Goal: Transaction & Acquisition: Book appointment/travel/reservation

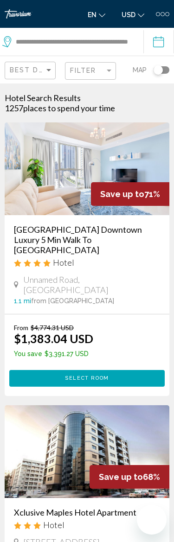
scroll to position [230, 15]
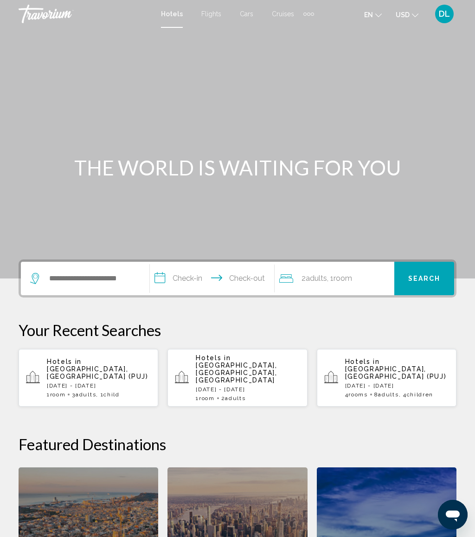
click at [252, 386] on p "[DATE] - [DATE]" at bounding box center [248, 389] width 104 height 6
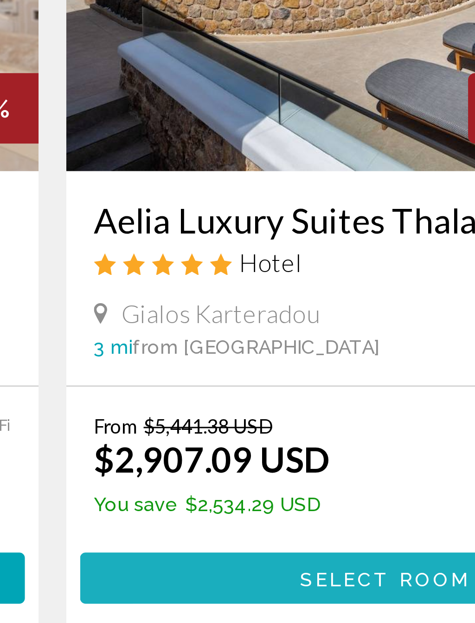
click at [247, 393] on button "Select Room" at bounding box center [349, 401] width 205 height 17
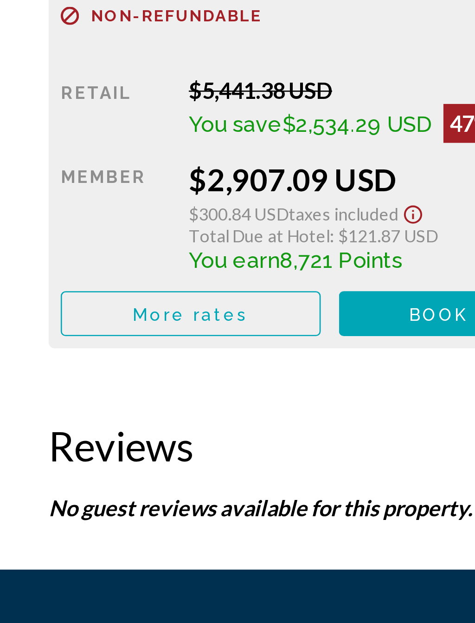
scroll to position [1444, 0]
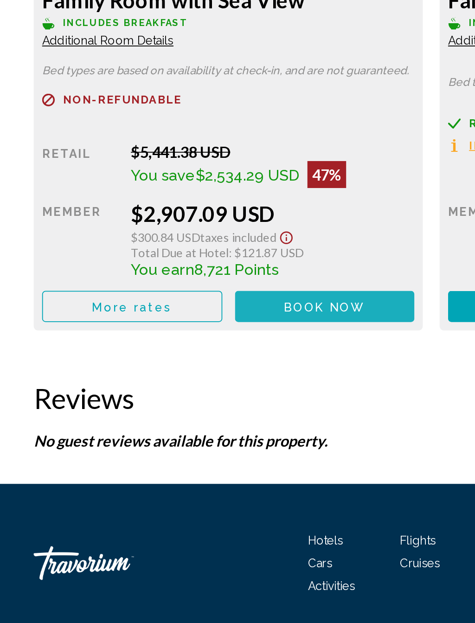
click at [192, 445] on span "Book now" at bounding box center [178, 448] width 45 height 7
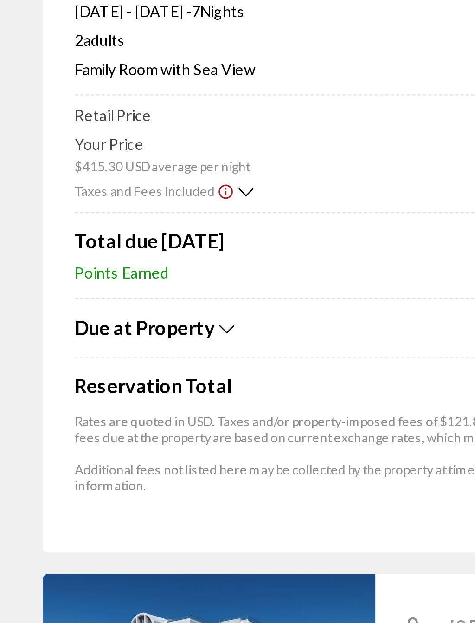
click at [100, 262] on icon "Show Taxes and Fees breakdown" at bounding box center [98, 266] width 6 height 8
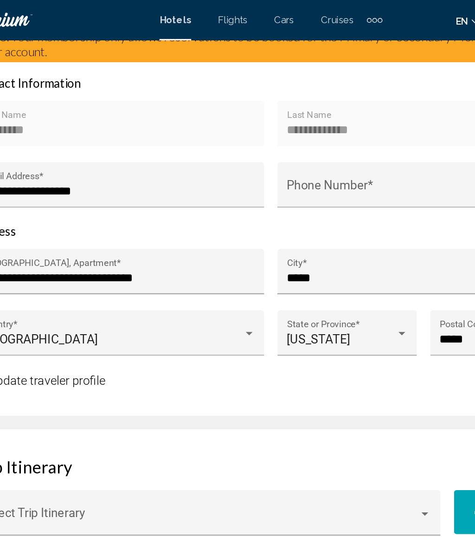
scroll to position [570, 0]
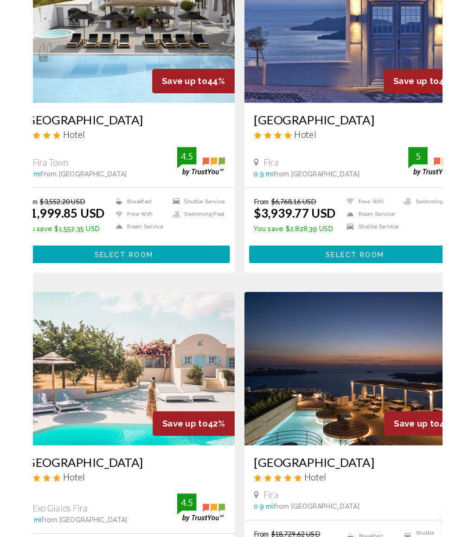
scroll to position [387, 0]
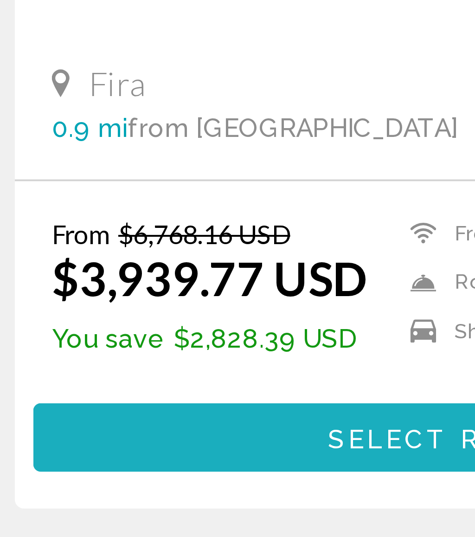
click at [247, 337] on button "Select Room" at bounding box center [349, 345] width 205 height 17
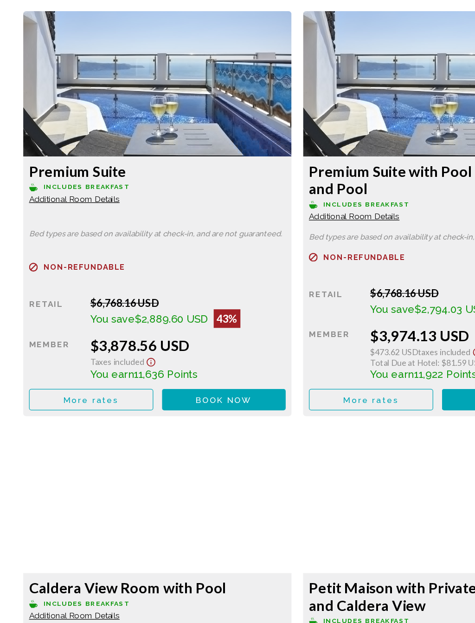
scroll to position [1469, 0]
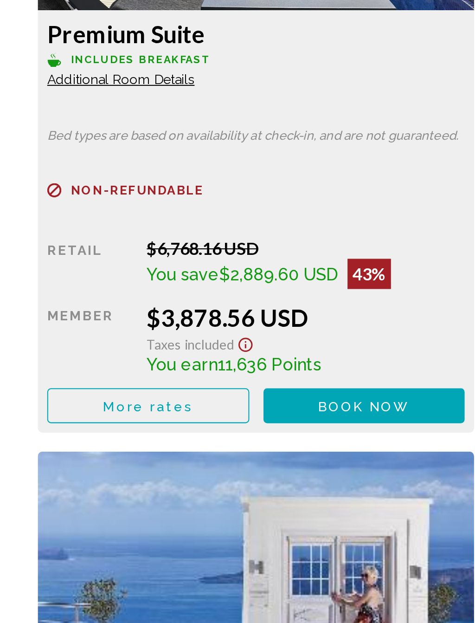
click at [183, 433] on span "Book now" at bounding box center [178, 436] width 45 height 7
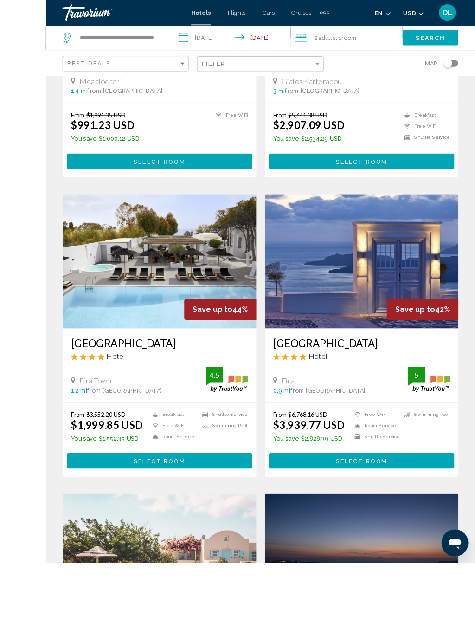
scroll to position [284, 0]
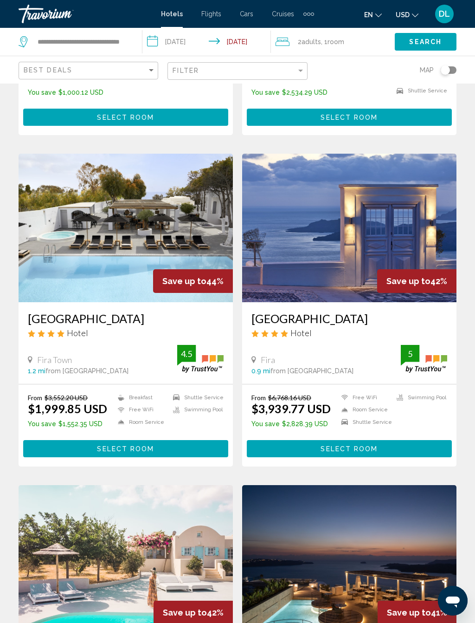
click at [325, 451] on span "Select Room" at bounding box center [349, 448] width 57 height 7
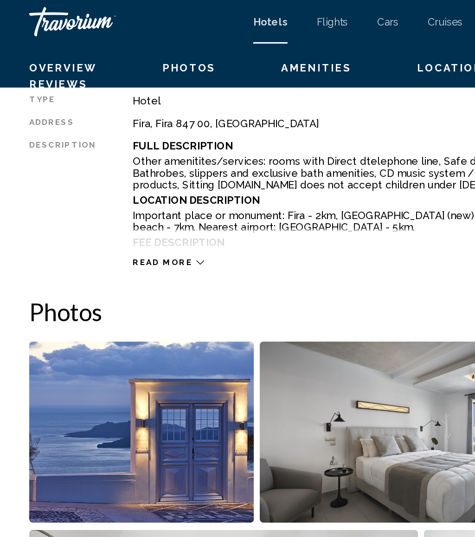
scroll to position [355, 0]
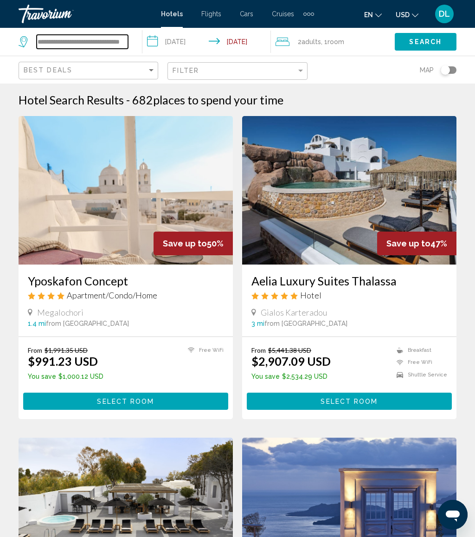
click at [127, 39] on input "**********" at bounding box center [82, 42] width 91 height 14
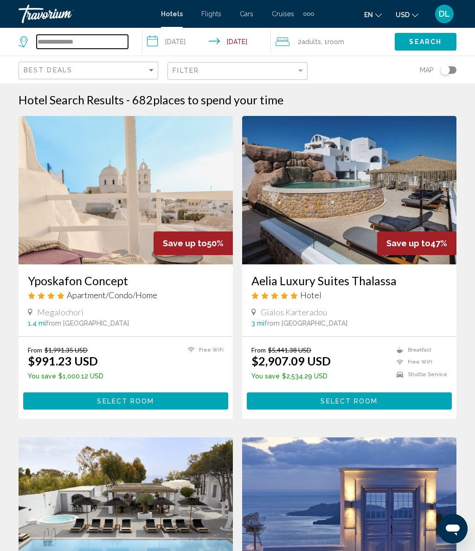
type input "**********"
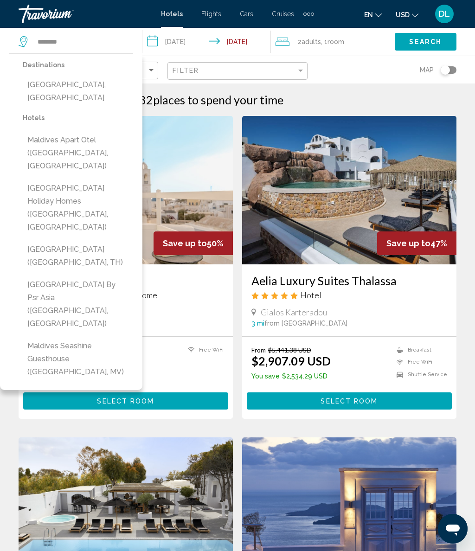
click at [94, 90] on button "[GEOGRAPHIC_DATA], [GEOGRAPHIC_DATA]" at bounding box center [78, 91] width 110 height 31
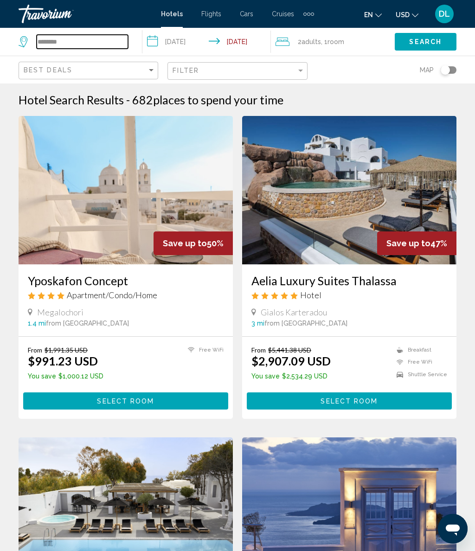
type input "**********"
click at [191, 46] on input "**********" at bounding box center [208, 43] width 132 height 31
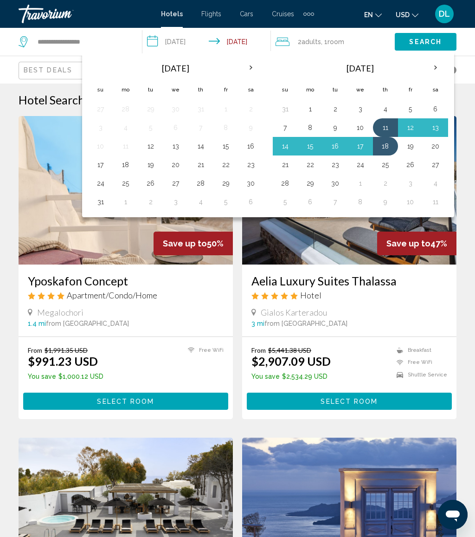
click at [335, 167] on button "23" at bounding box center [335, 164] width 15 height 13
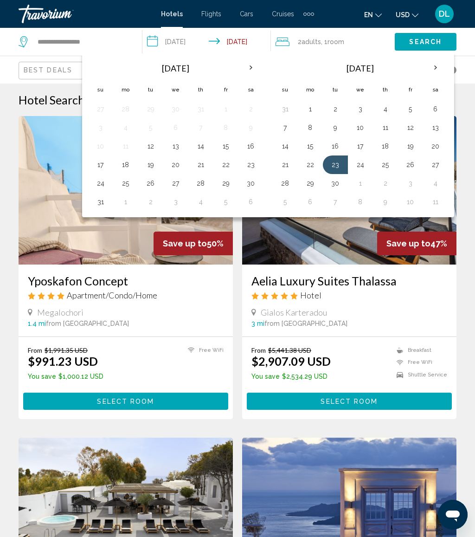
click at [336, 181] on button "30" at bounding box center [335, 183] width 15 height 13
type input "**********"
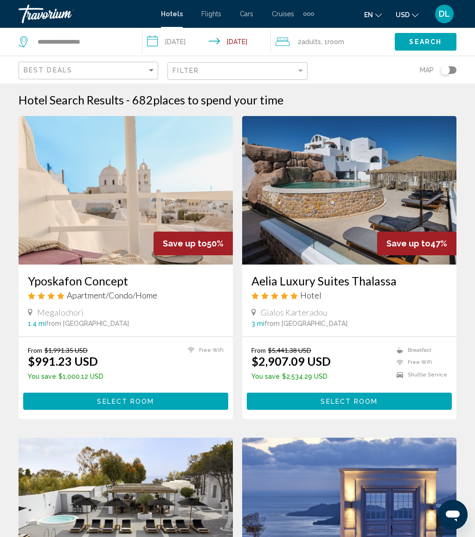
click at [435, 37] on button "Search" at bounding box center [426, 41] width 62 height 17
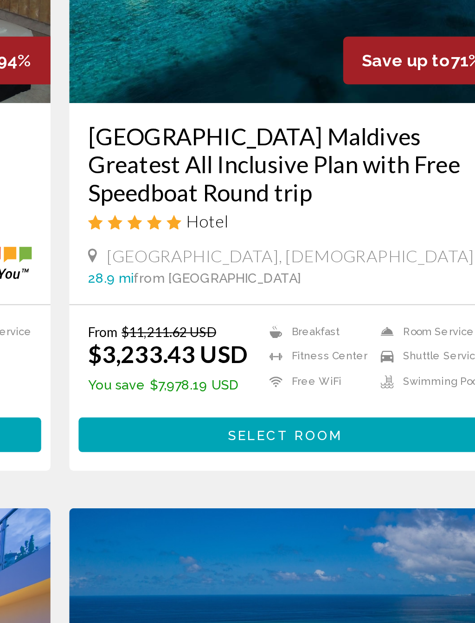
click at [321, 426] on span "Select Room" at bounding box center [349, 429] width 57 height 7
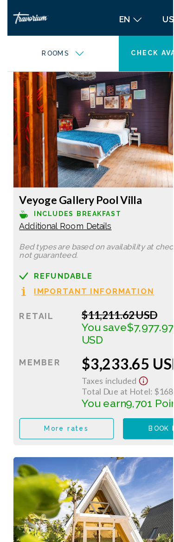
scroll to position [1574, 0]
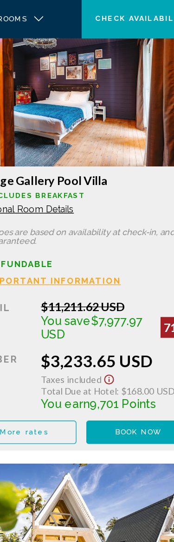
click at [111, 12] on span "Book now" at bounding box center [127, 9] width 33 height 6
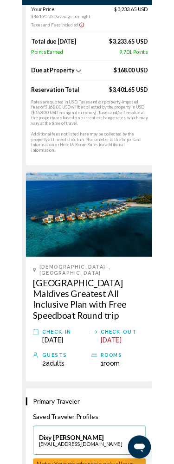
scroll to position [141, 0]
